Goal: Task Accomplishment & Management: Complete application form

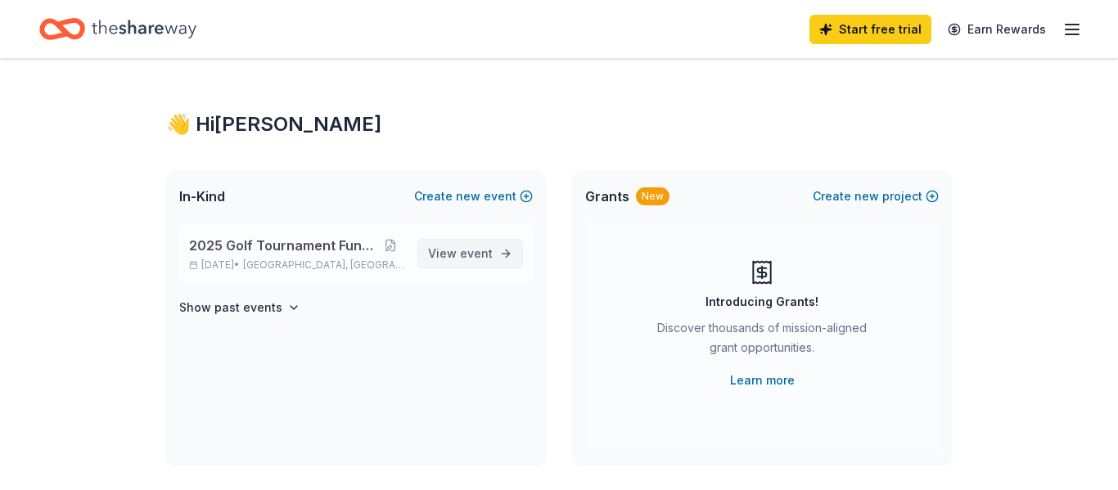
click at [448, 260] on span "View event" at bounding box center [460, 254] width 65 height 20
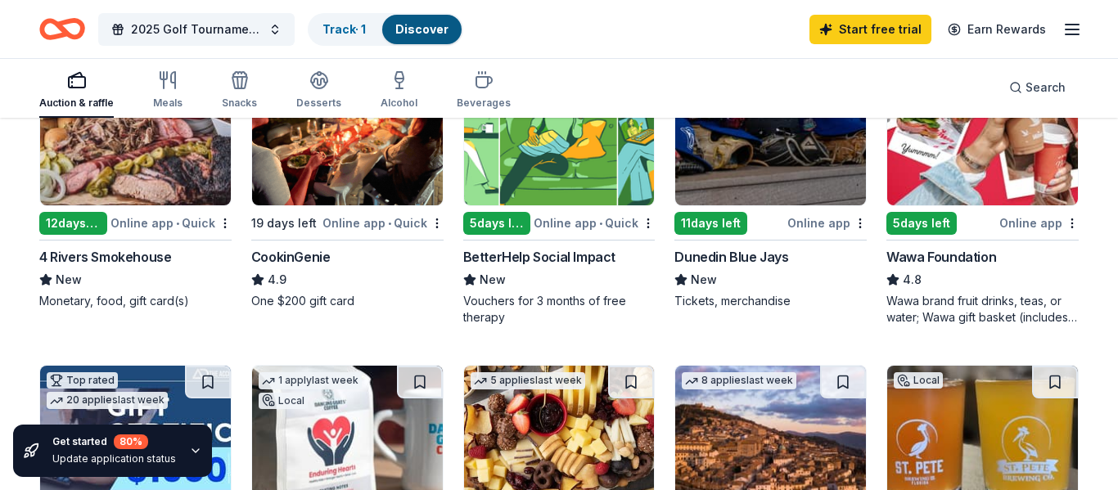
scroll to position [254, 0]
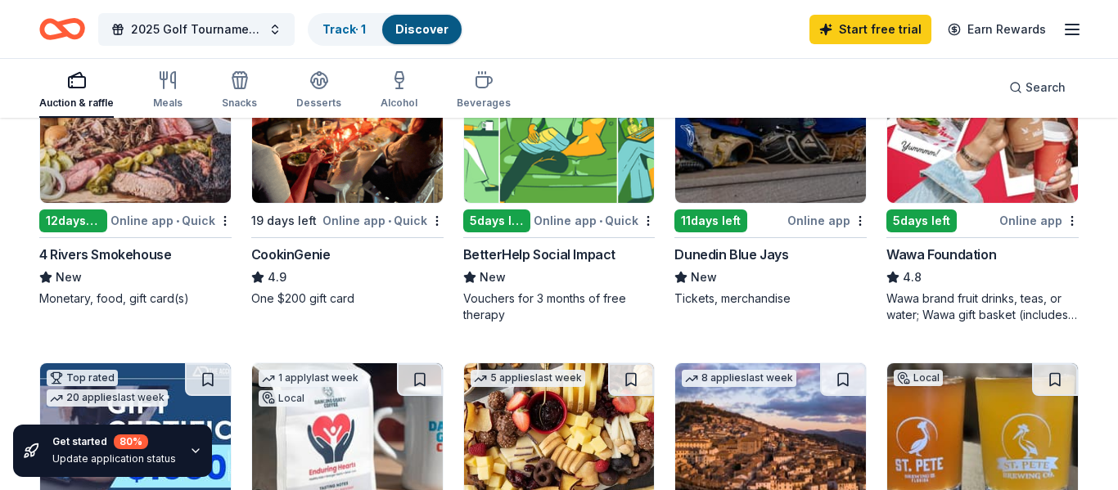
click at [1039, 221] on div "Online app" at bounding box center [1038, 220] width 79 height 20
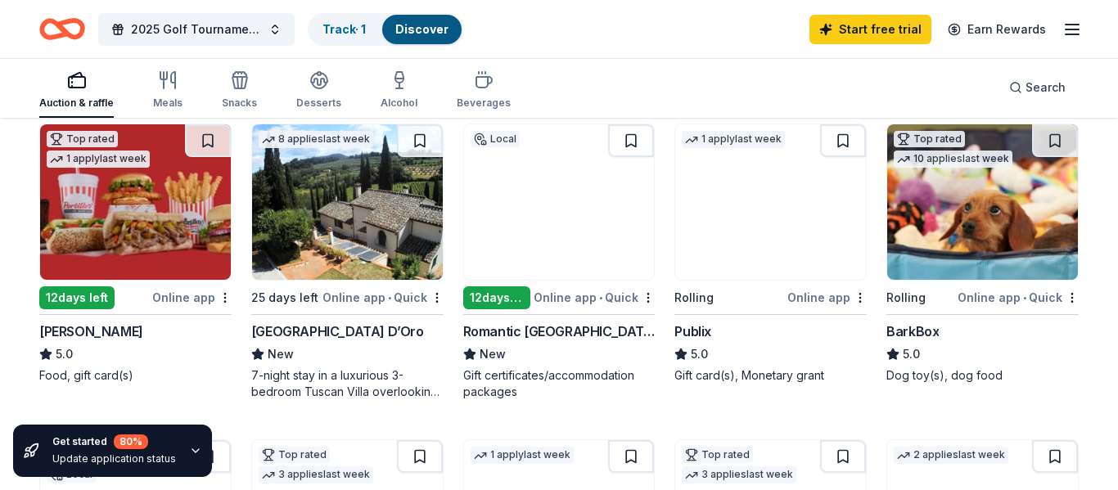
scroll to position [830, 0]
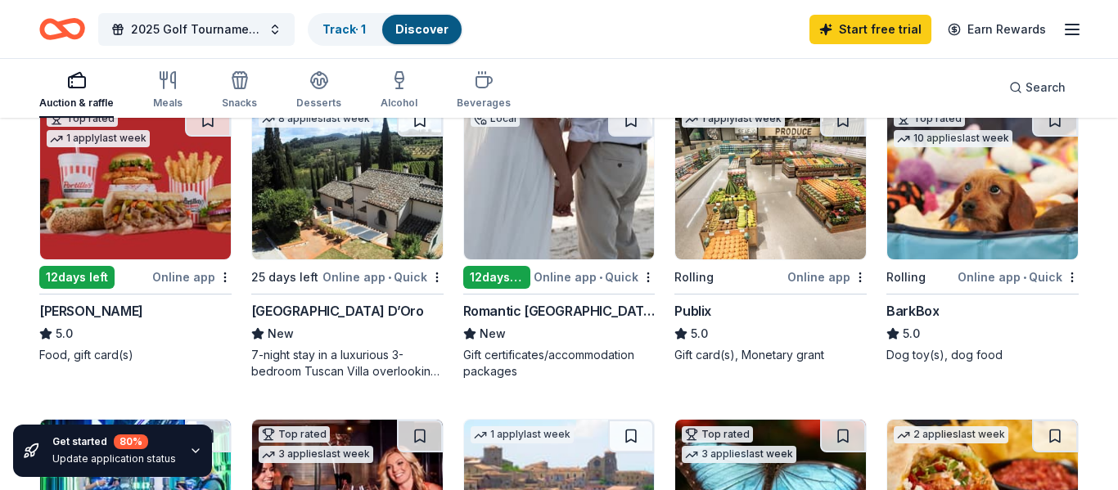
click at [998, 280] on div "Online app • Quick" at bounding box center [1017, 277] width 121 height 20
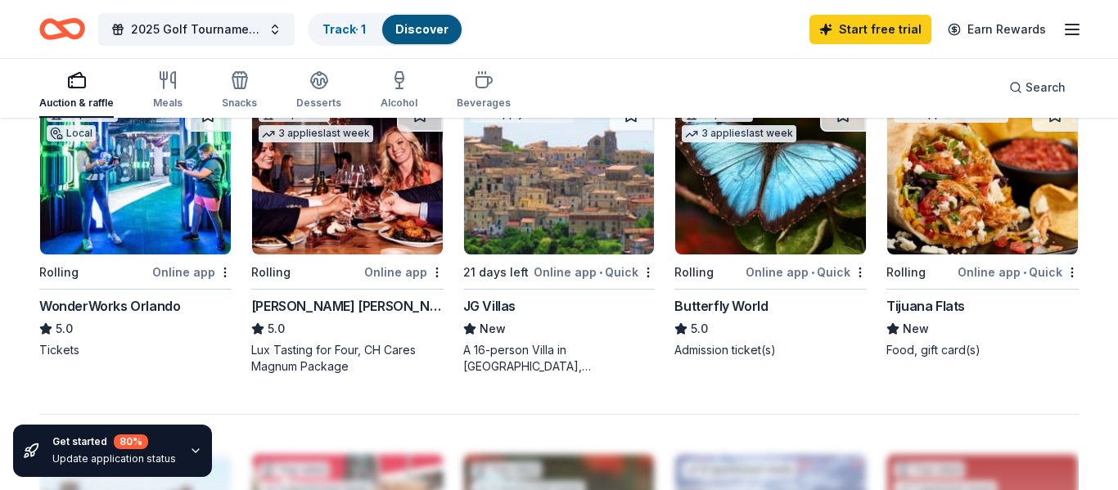
scroll to position [1163, 0]
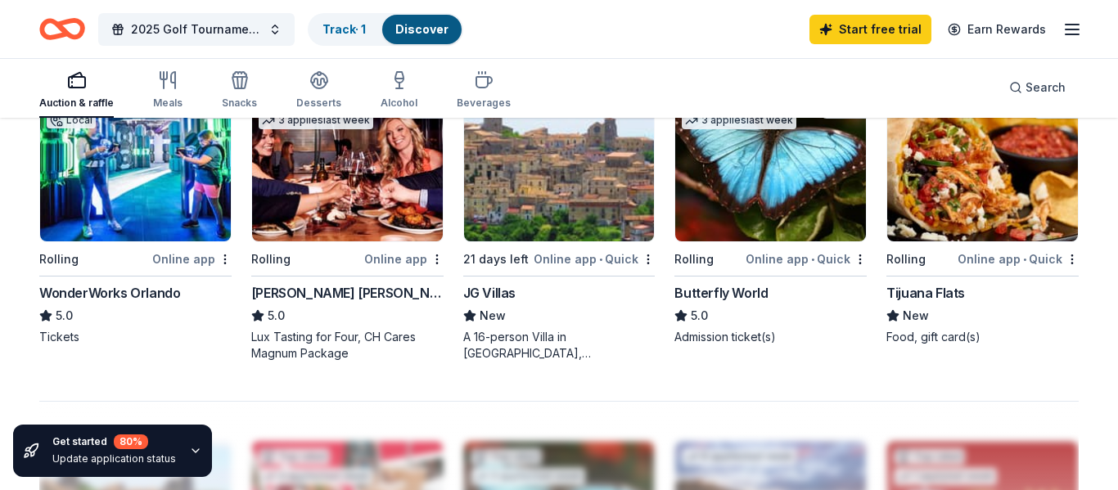
click at [1019, 256] on div "Online app • Quick" at bounding box center [1017, 259] width 121 height 20
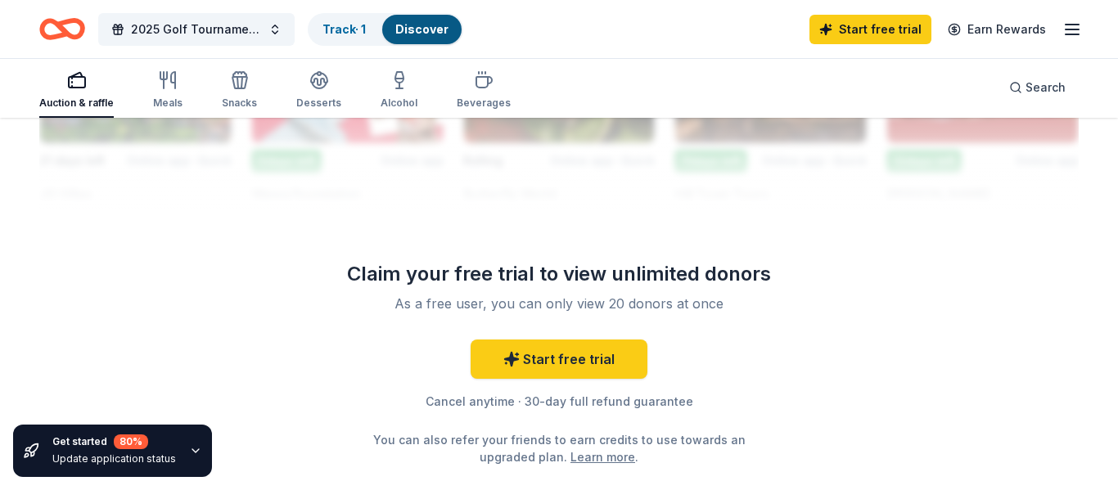
scroll to position [1652, 0]
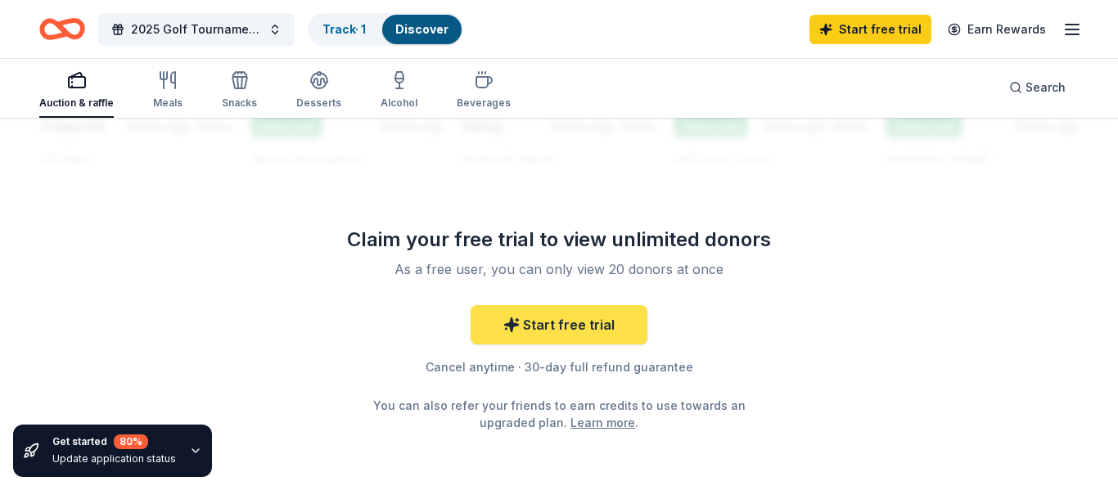
click at [583, 323] on link "Start free trial" at bounding box center [558, 324] width 177 height 39
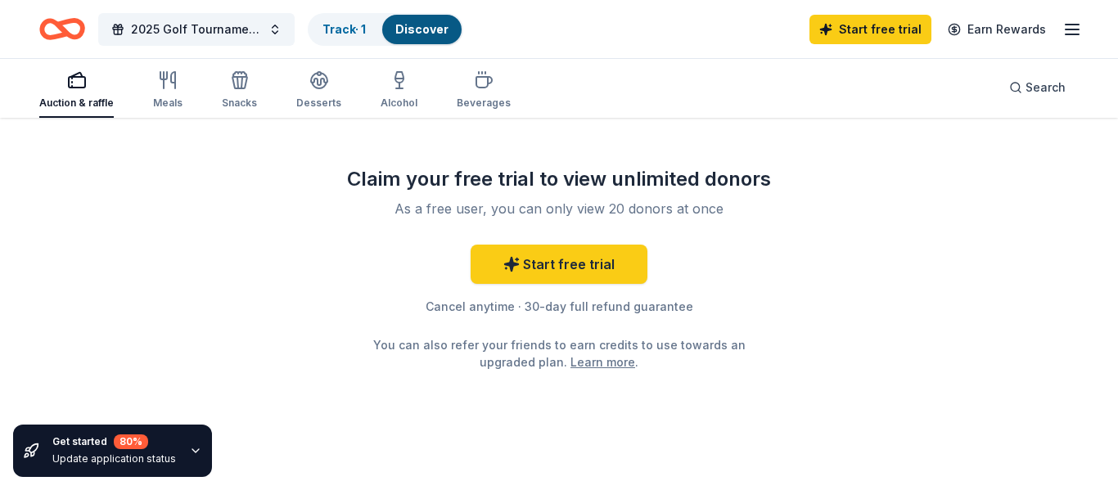
scroll to position [1730, 0]
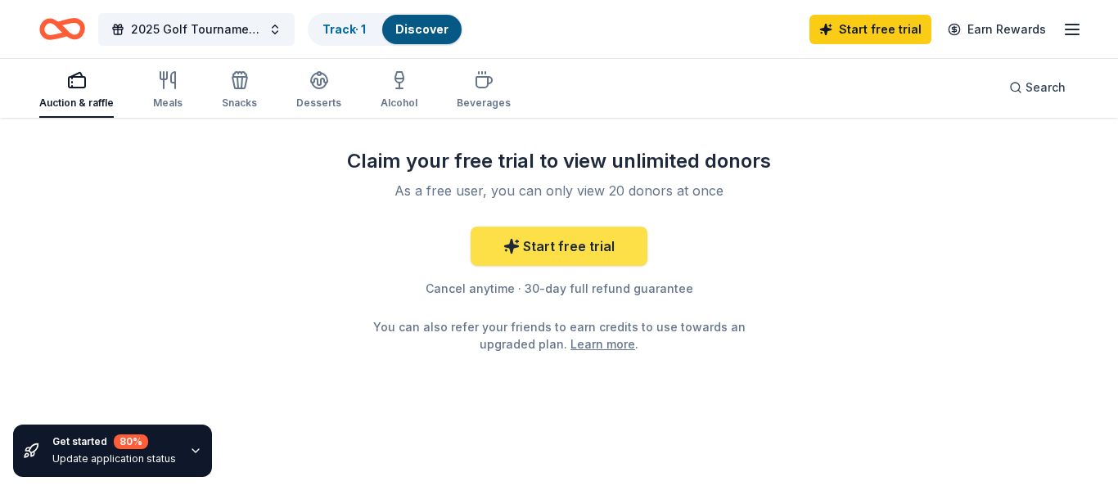
click at [572, 252] on link "Start free trial" at bounding box center [558, 246] width 177 height 39
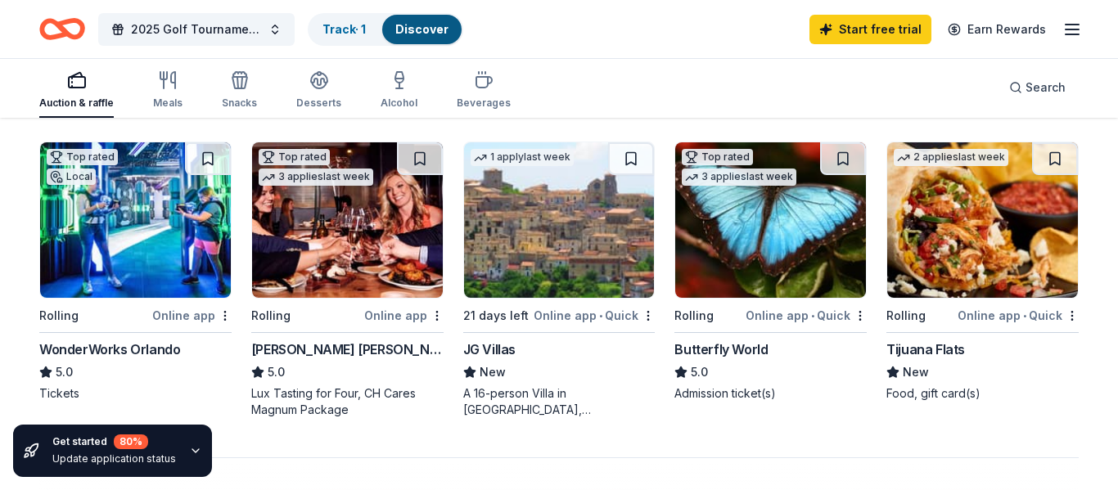
scroll to position [1099, 0]
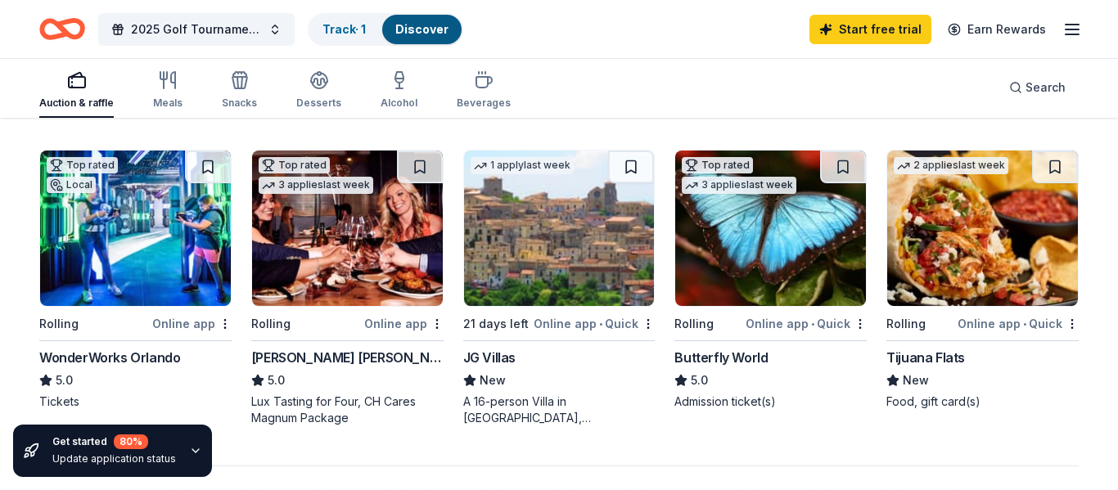
click at [131, 363] on div "WonderWorks Orlando" at bounding box center [109, 358] width 141 height 20
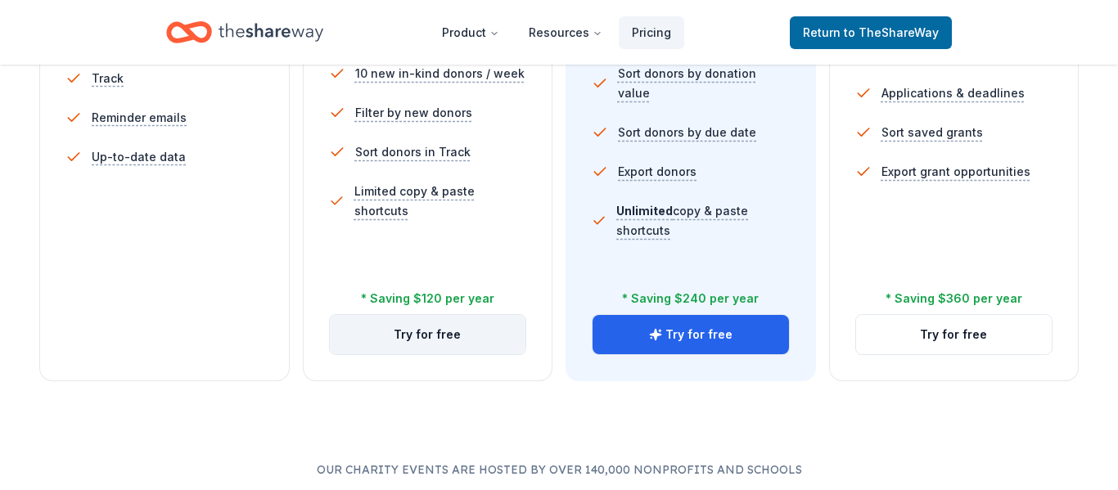
scroll to position [641, 0]
click at [421, 341] on button "Try for free" at bounding box center [428, 333] width 196 height 39
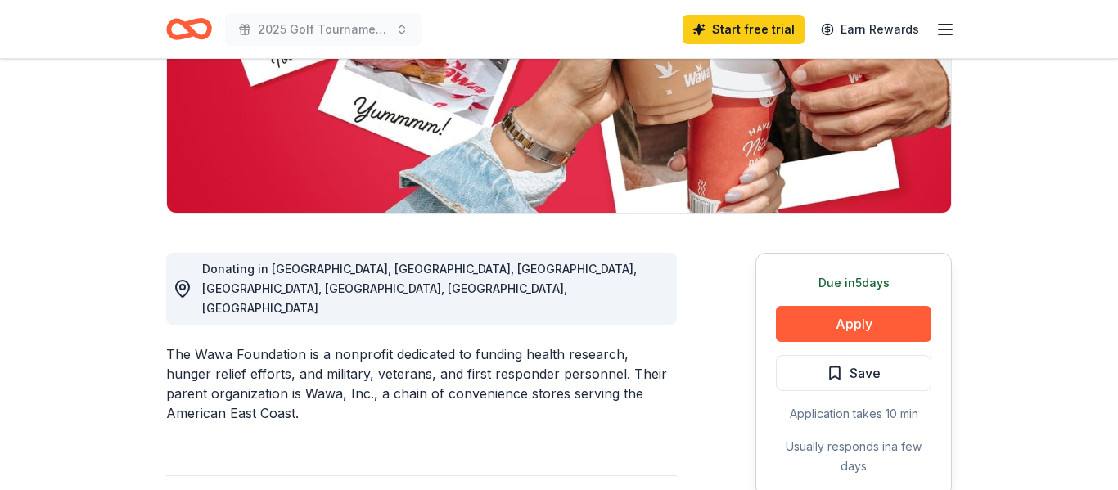
scroll to position [354, 0]
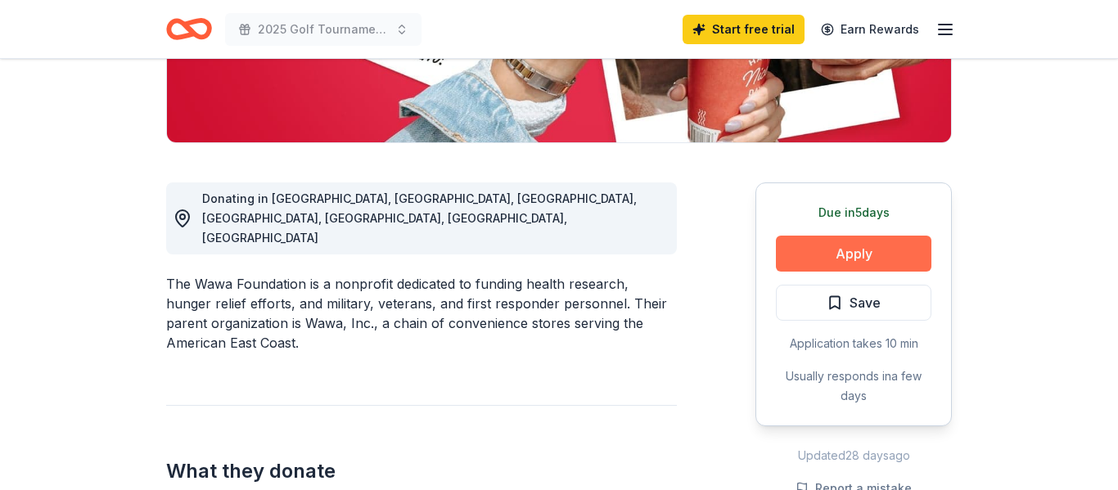
click at [880, 263] on button "Apply" at bounding box center [853, 254] width 155 height 36
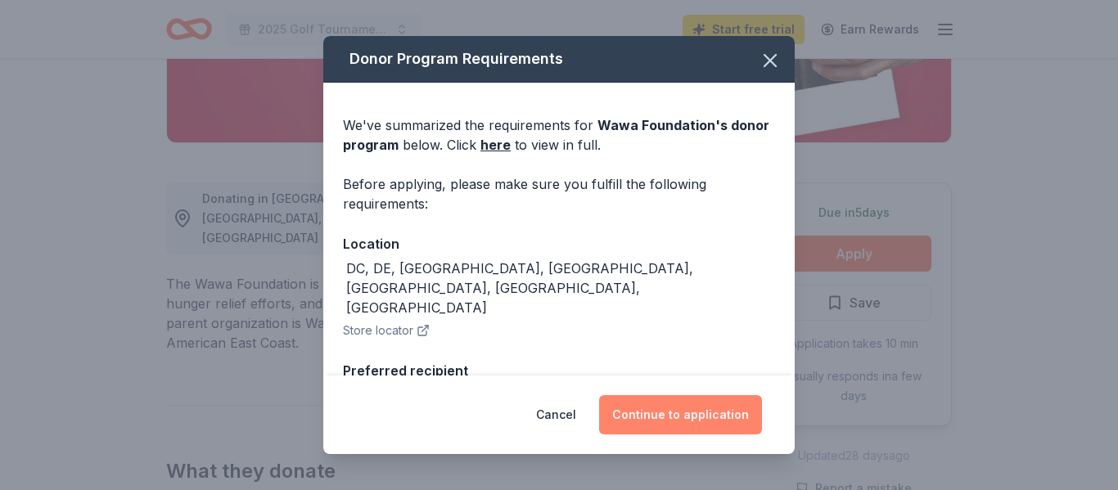
click at [673, 409] on button "Continue to application" at bounding box center [680, 414] width 163 height 39
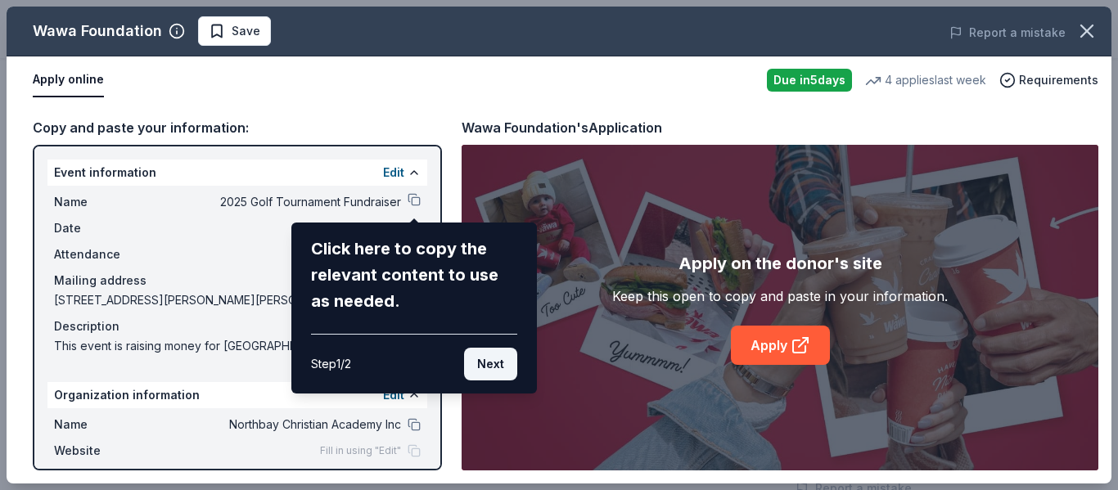
click at [504, 364] on button "Next" at bounding box center [490, 364] width 53 height 33
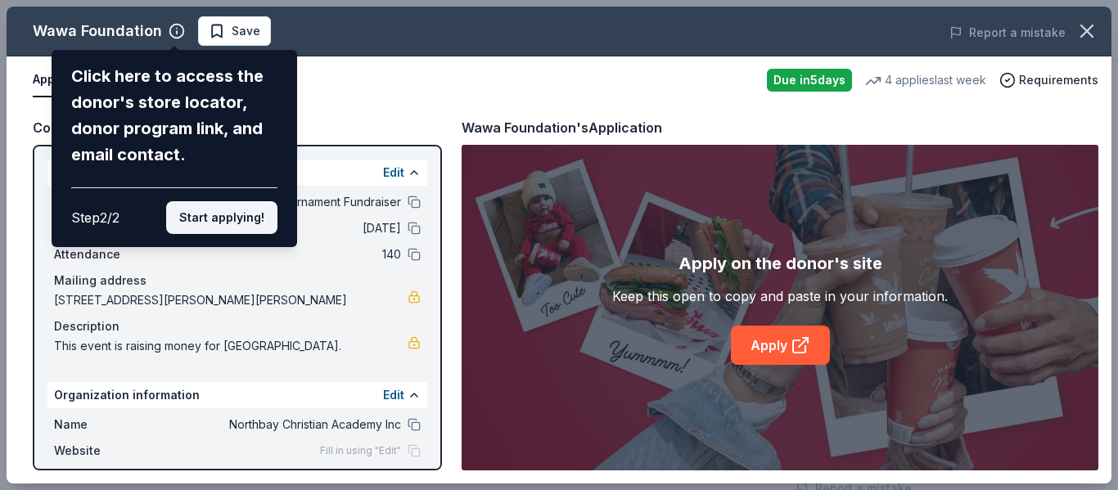
click at [231, 214] on button "Start applying!" at bounding box center [221, 217] width 111 height 33
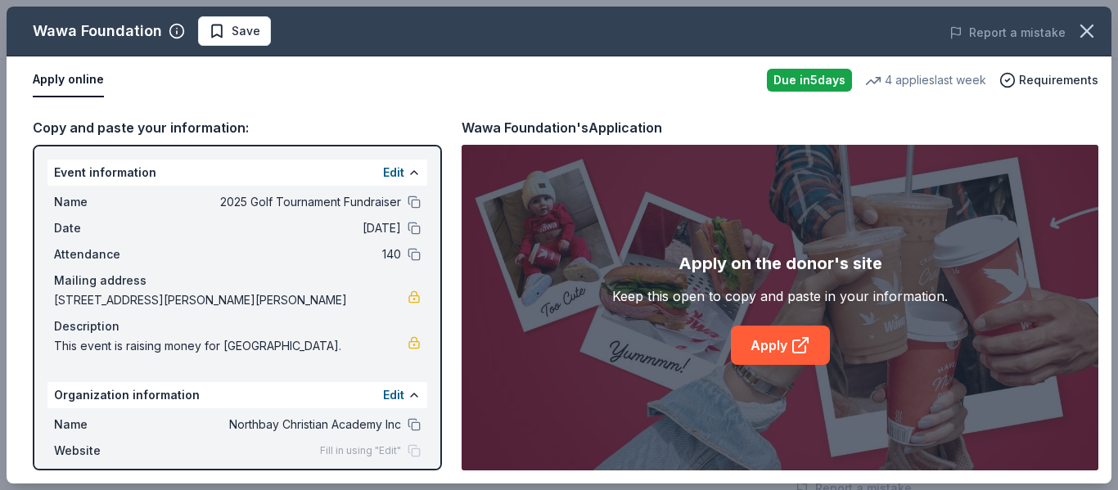
click at [415, 206] on div "Wawa Foundation Save Report a mistake Apply online Due in 5 days 4 applies last…" at bounding box center [559, 245] width 1104 height 477
click at [413, 208] on button at bounding box center [413, 202] width 13 height 13
click at [763, 343] on link "Apply" at bounding box center [780, 345] width 99 height 39
drag, startPoint x: 55, startPoint y: 299, endPoint x: 141, endPoint y: 299, distance: 85.9
click at [141, 299] on span "2525 McMullen Booth Road, Clearwater, FL 33761" at bounding box center [230, 300] width 353 height 20
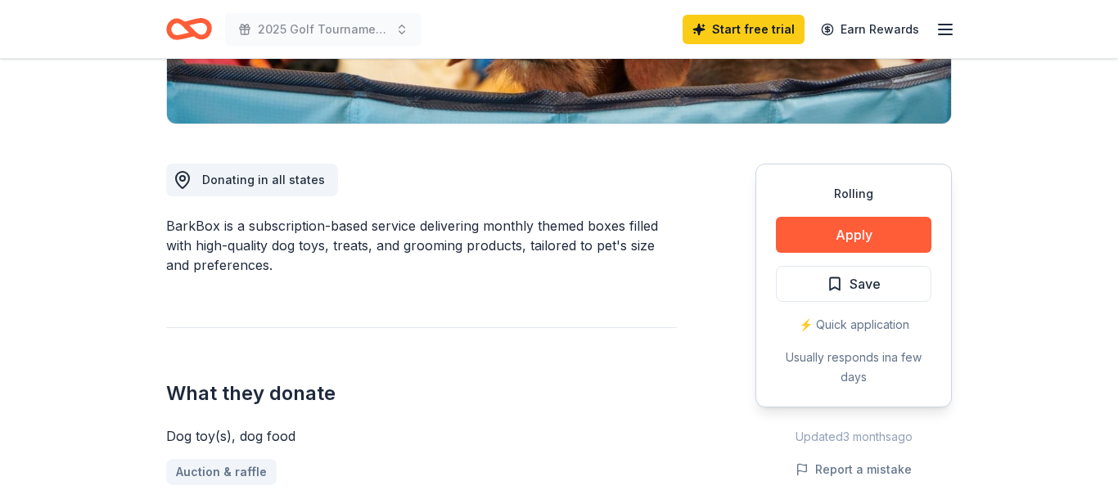
scroll to position [369, 0]
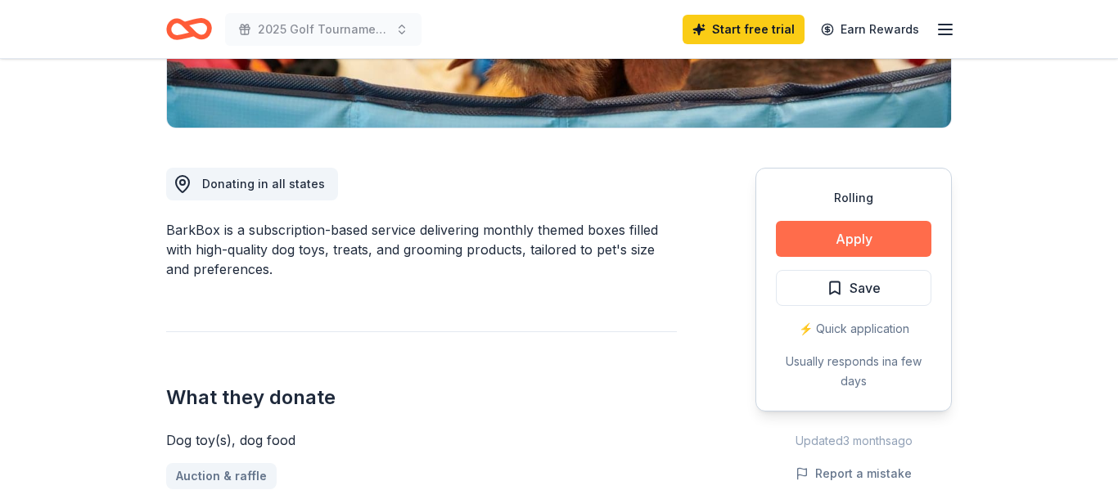
click at [842, 247] on button "Apply" at bounding box center [853, 239] width 155 height 36
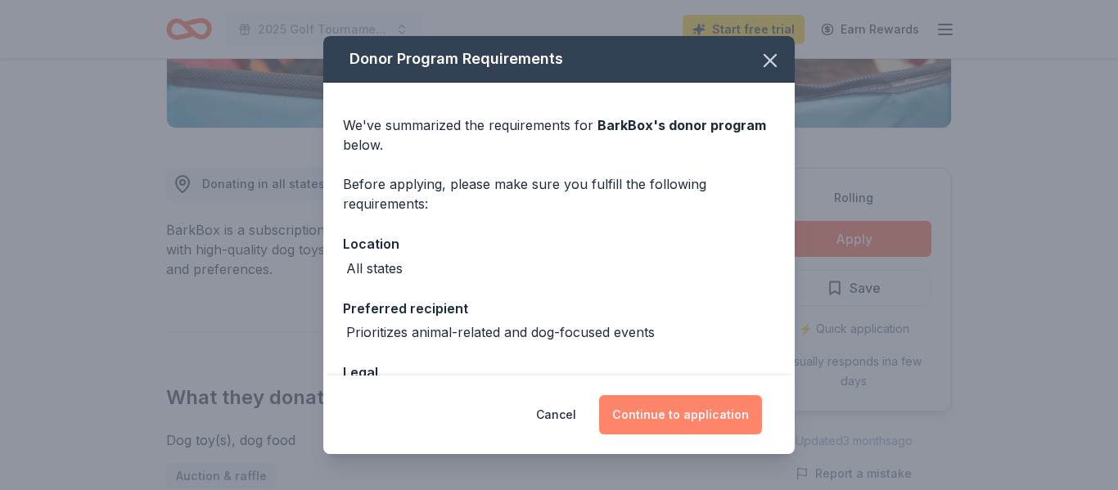
click at [716, 416] on button "Continue to application" at bounding box center [680, 414] width 163 height 39
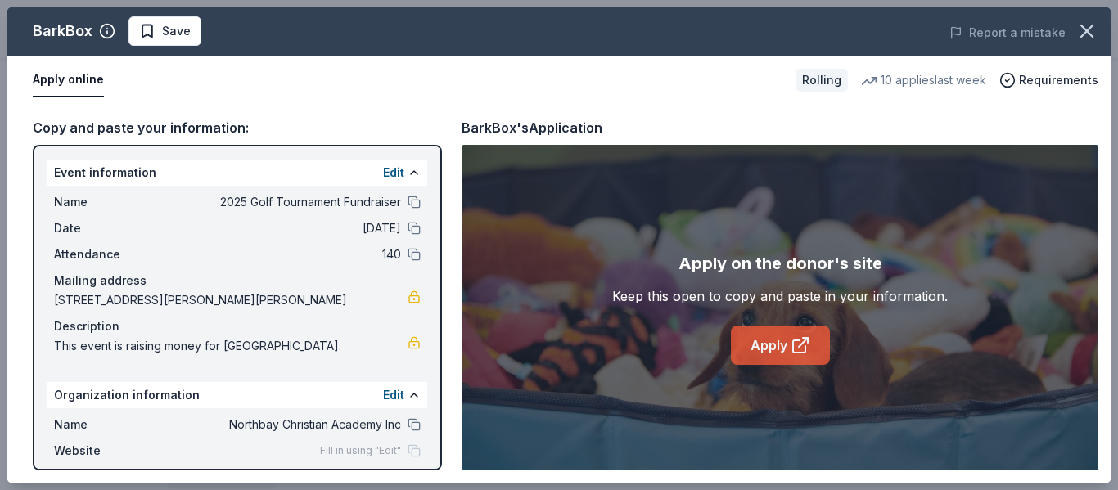
click at [803, 349] on icon at bounding box center [800, 345] width 20 height 20
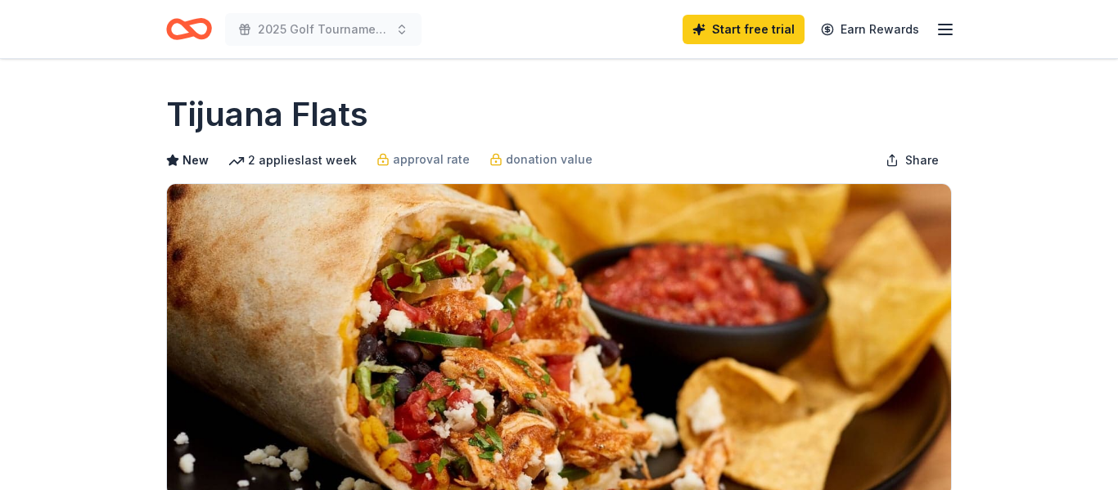
scroll to position [313, 0]
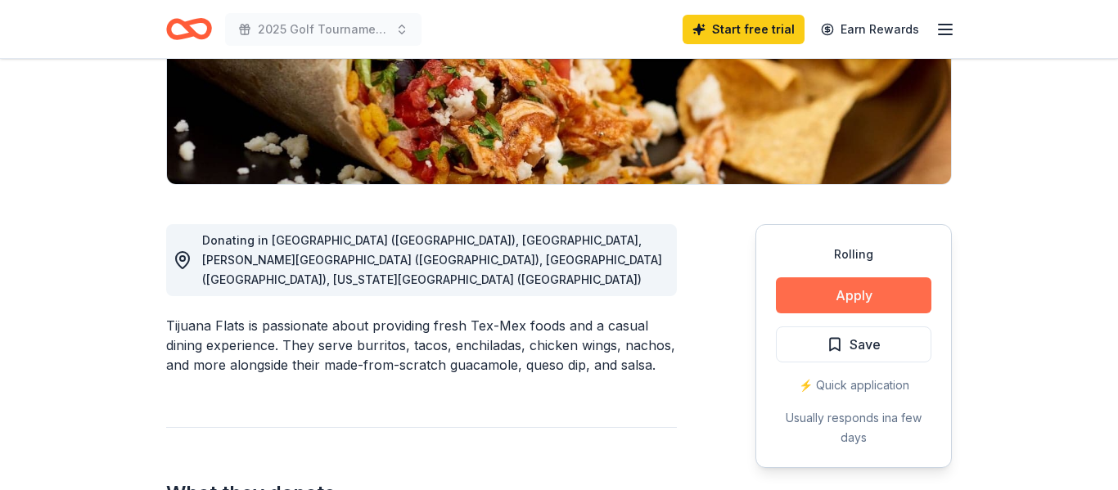
click at [845, 289] on button "Apply" at bounding box center [853, 295] width 155 height 36
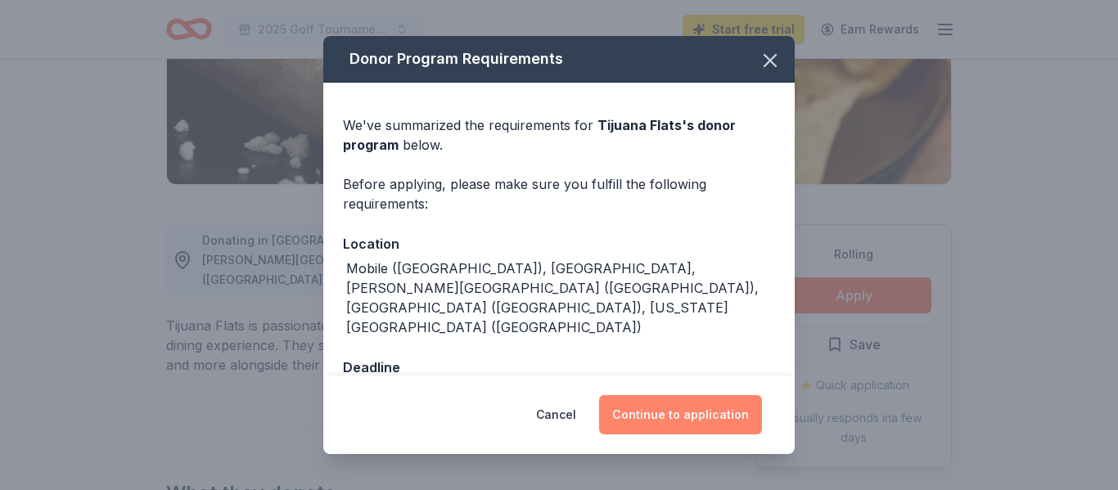
click at [712, 414] on button "Continue to application" at bounding box center [680, 414] width 163 height 39
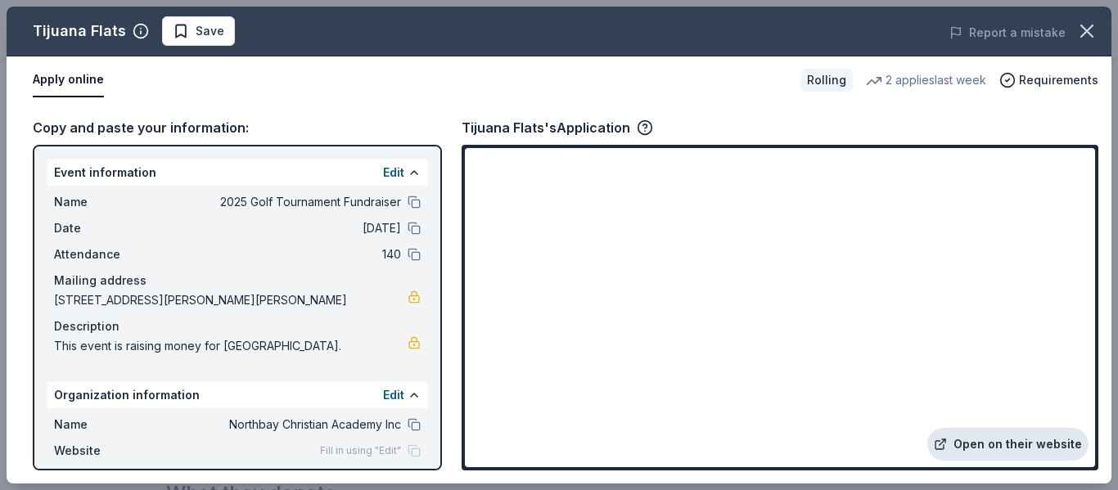
click at [1027, 452] on link "Open on their website" at bounding box center [1007, 444] width 161 height 33
